Goal: Find specific page/section: Find specific page/section

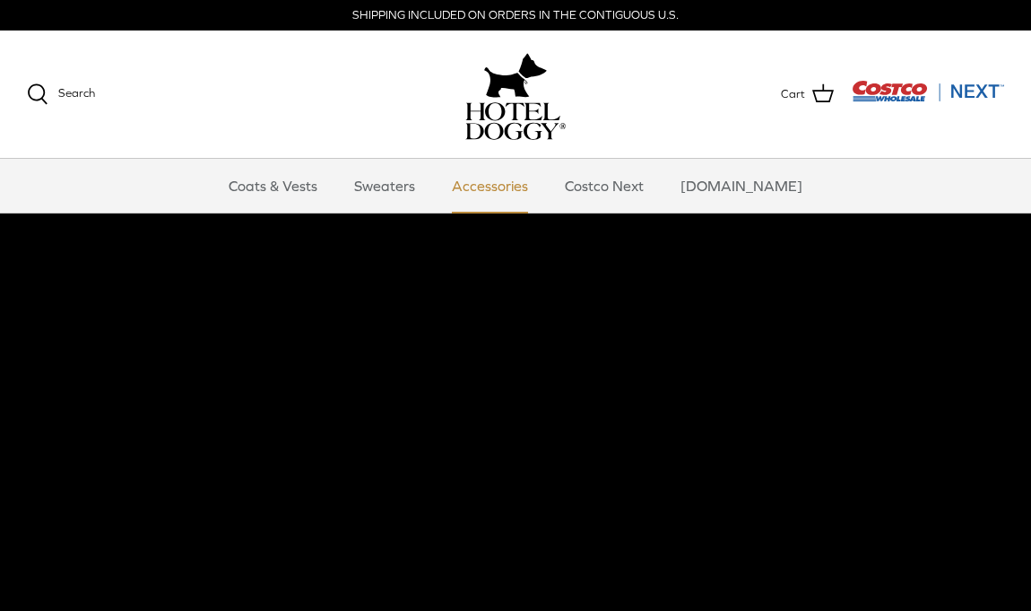
click at [522, 182] on link "Accessories" at bounding box center [490, 186] width 109 height 54
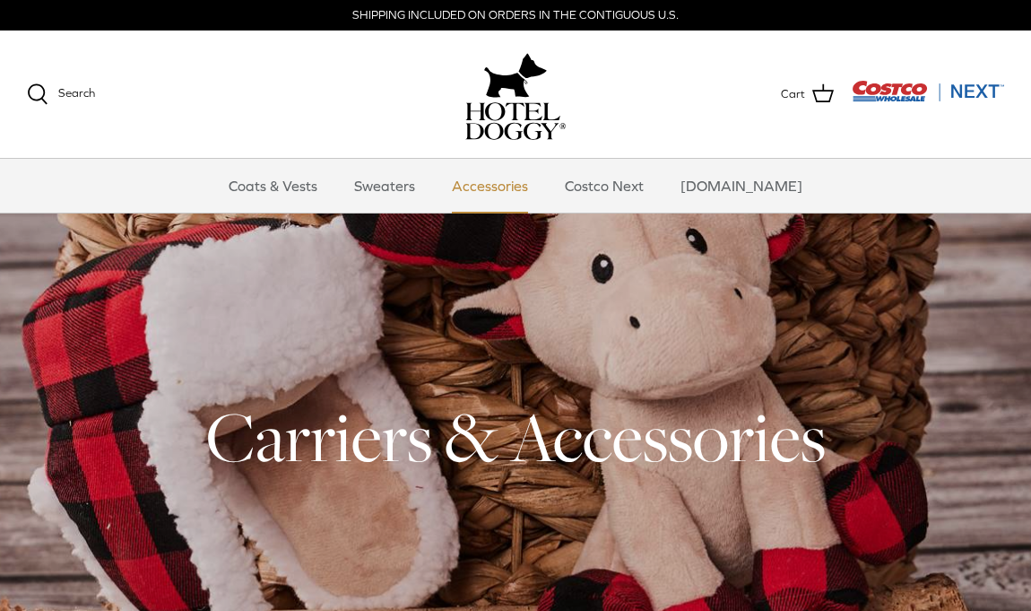
click at [510, 185] on link "Accessories" at bounding box center [490, 186] width 109 height 54
click at [501, 189] on link "Accessories" at bounding box center [490, 186] width 109 height 54
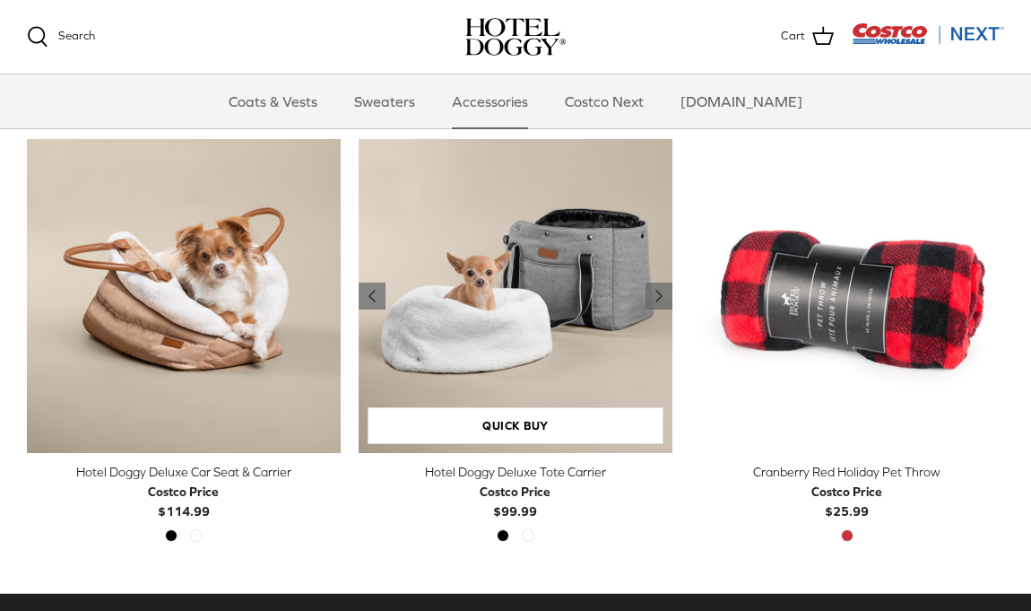
scroll to position [417, 0]
